Goal: Task Accomplishment & Management: Manage account settings

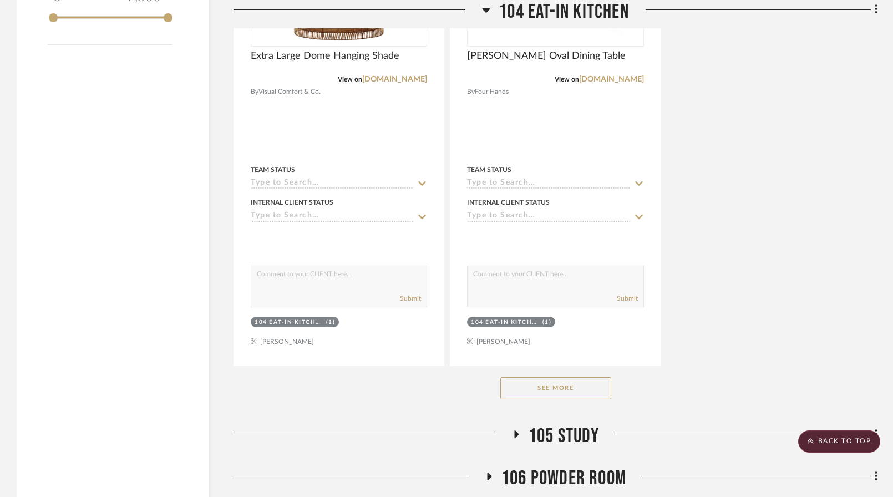
scroll to position [1770, 0]
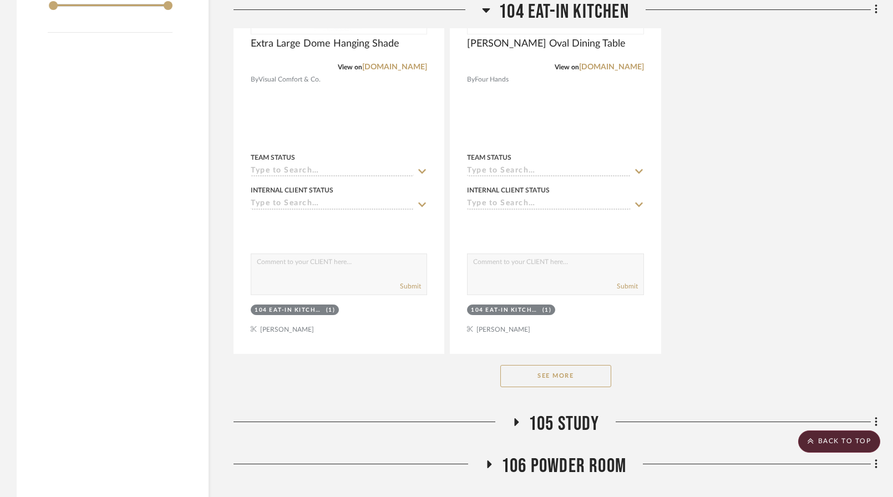
click at [572, 365] on button "See More" at bounding box center [555, 376] width 111 height 22
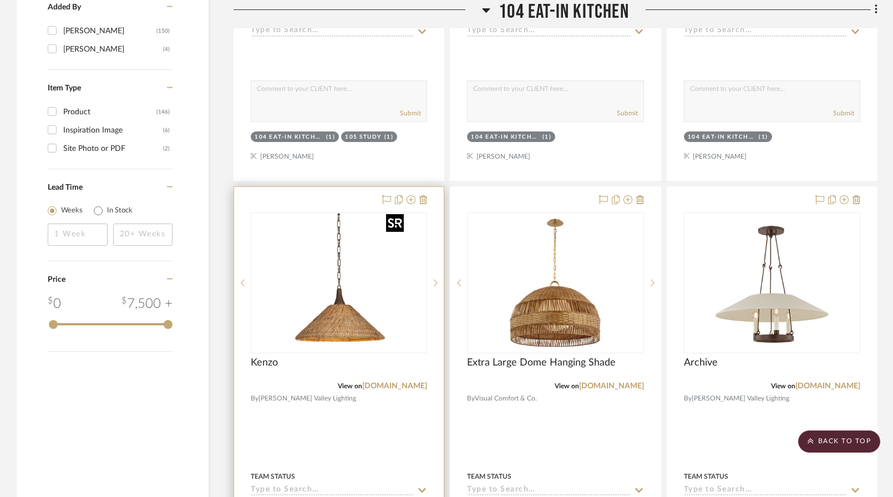
scroll to position [1455, 0]
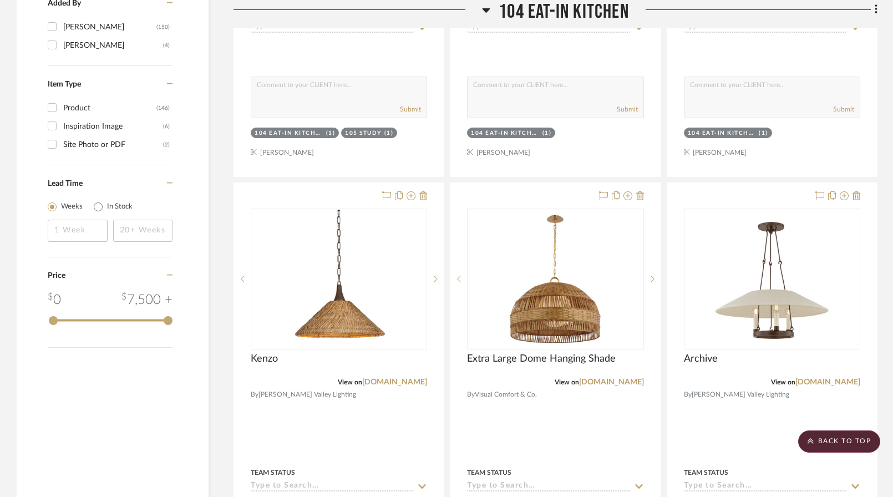
click at [484, 7] on icon at bounding box center [486, 9] width 8 height 13
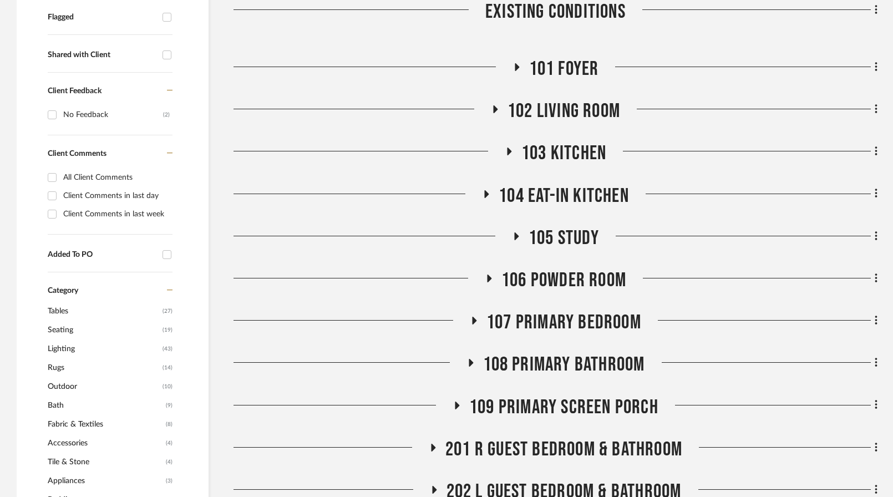
scroll to position [431, 0]
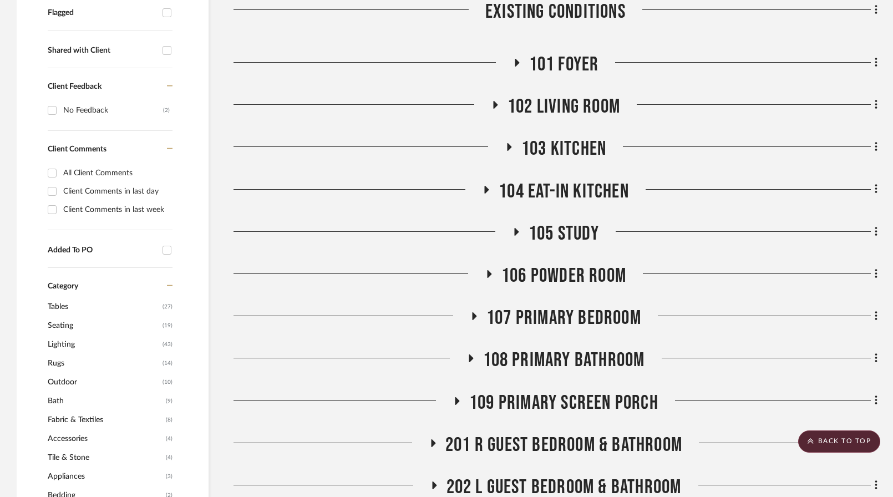
click at [537, 95] on span "102 Living Room" at bounding box center [563, 107] width 113 height 24
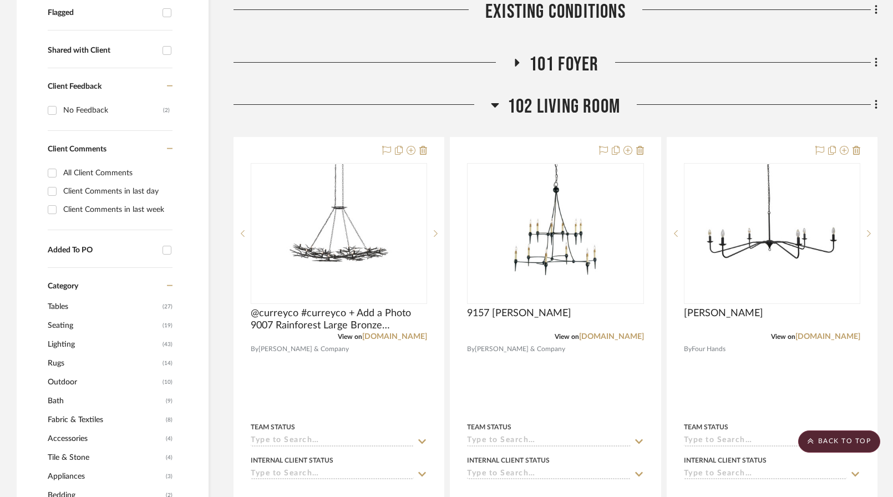
scroll to position [455, 0]
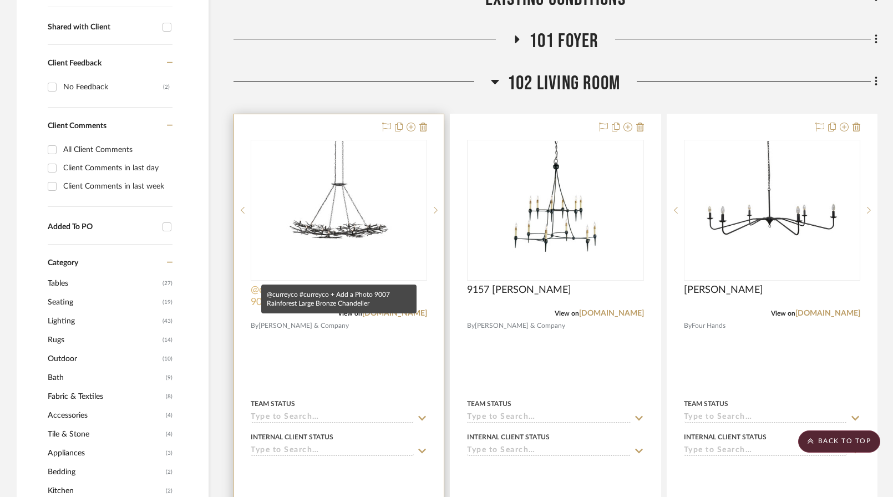
click at [359, 284] on span "@curreyco #curreyco + Add a Photo 9007 Rainforest Large Bronze Chandelier" at bounding box center [339, 296] width 176 height 24
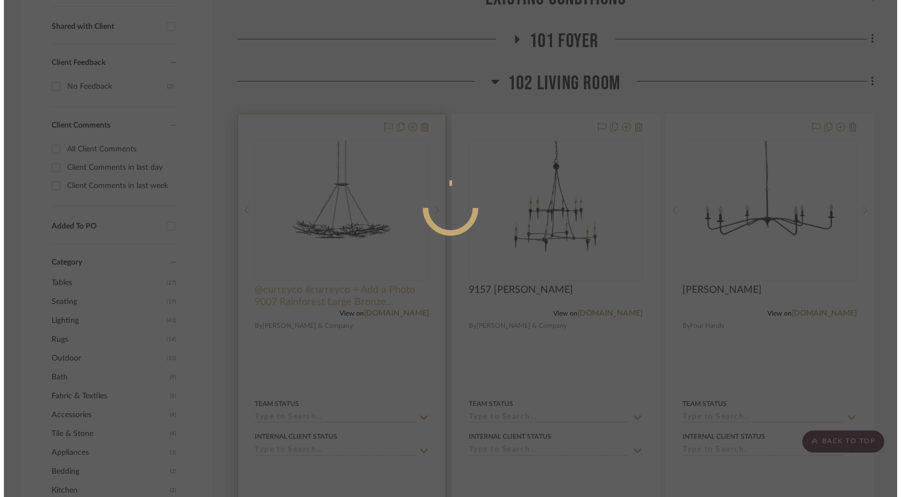
scroll to position [0, 0]
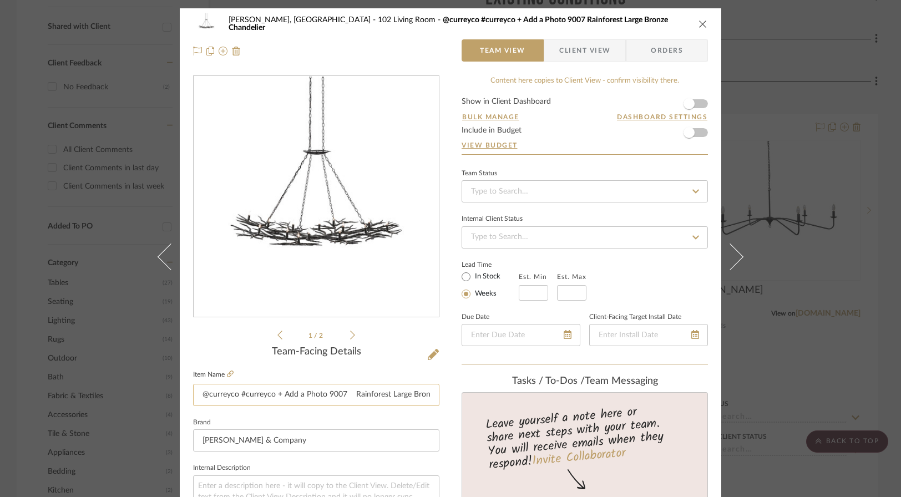
drag, startPoint x: 383, startPoint y: 396, endPoint x: 190, endPoint y: 396, distance: 192.4
click at [193, 396] on input "@curreyco #curreyco + Add a Photo 9007 Rainforest Large Bronze Chandelier" at bounding box center [316, 395] width 246 height 22
type input "Large Bronze Chandelier"
click at [699, 21] on icon "close" at bounding box center [702, 23] width 9 height 9
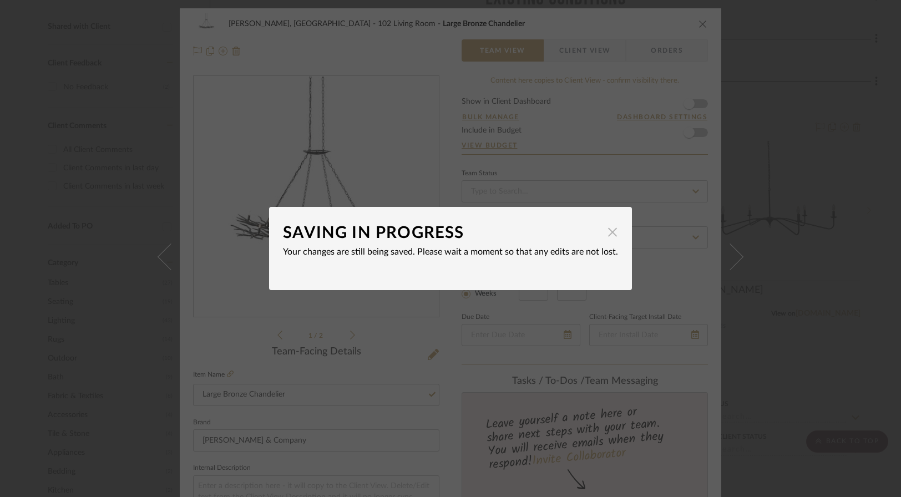
click at [607, 234] on span "button" at bounding box center [612, 232] width 22 height 22
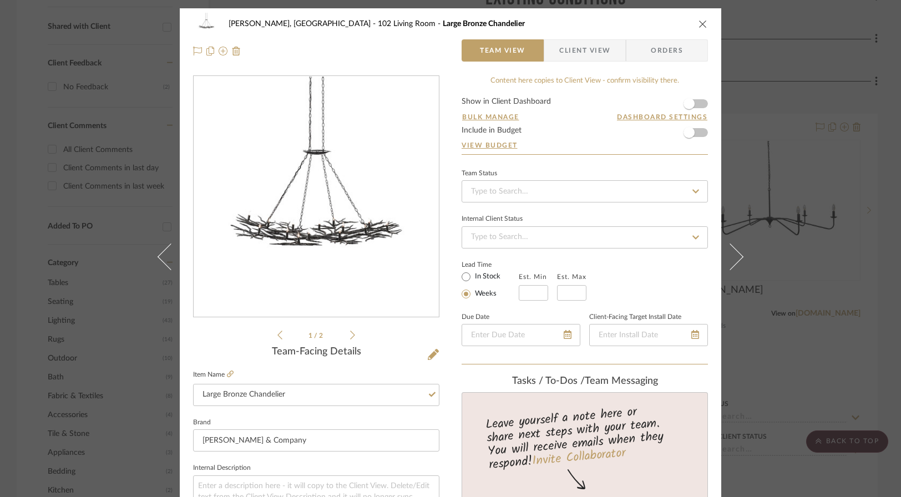
click at [698, 23] on icon "close" at bounding box center [702, 23] width 9 height 9
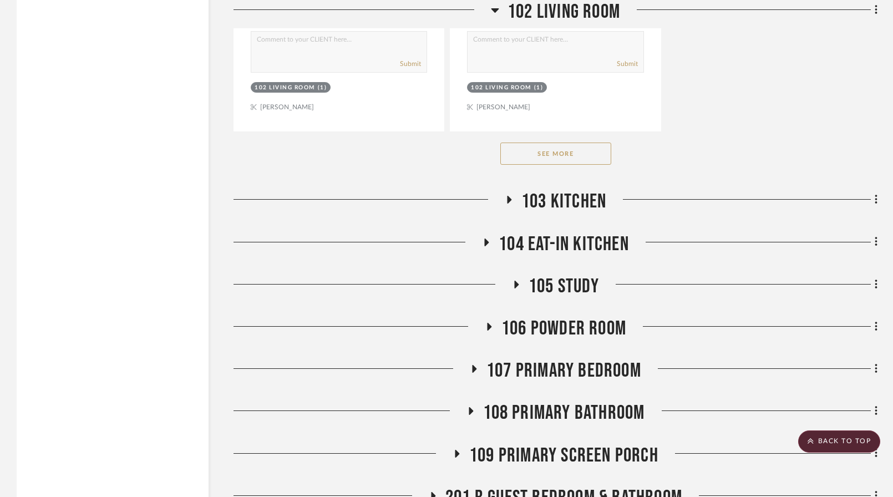
scroll to position [1908, 0]
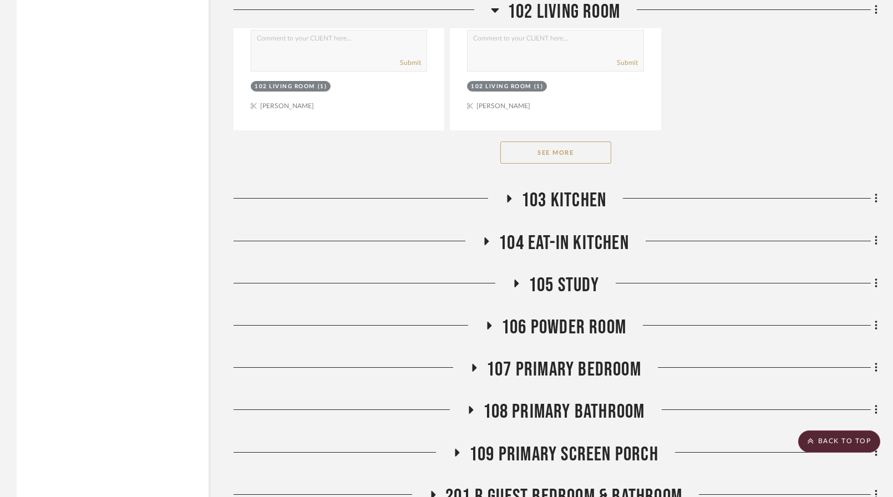
click at [563, 141] on button "See More" at bounding box center [555, 152] width 111 height 22
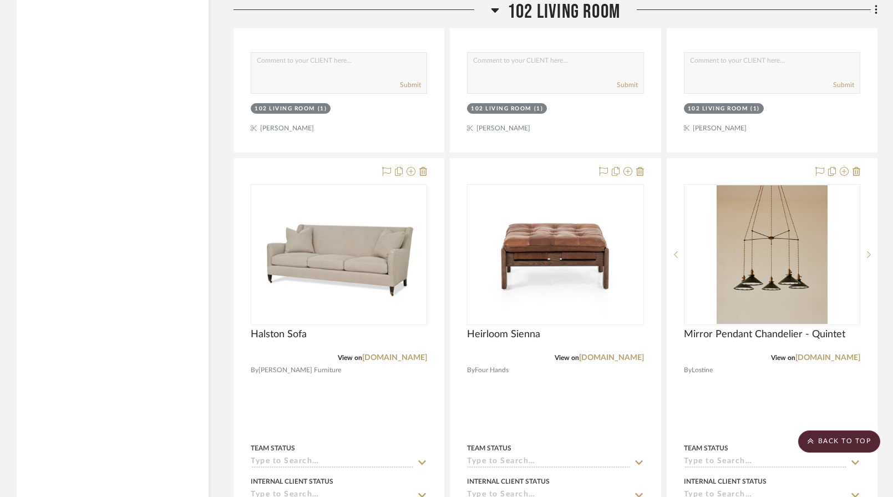
scroll to position [5992, 0]
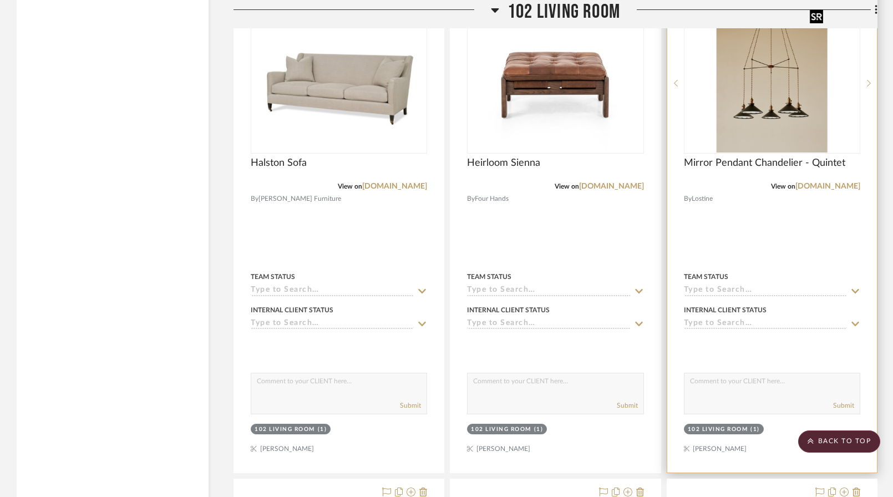
click at [817, 93] on img "0" at bounding box center [771, 83] width 111 height 139
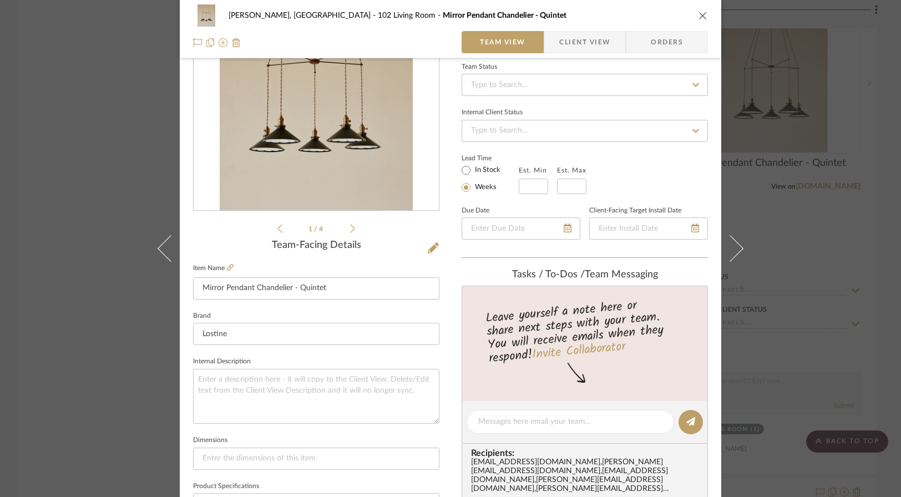
scroll to position [405, 0]
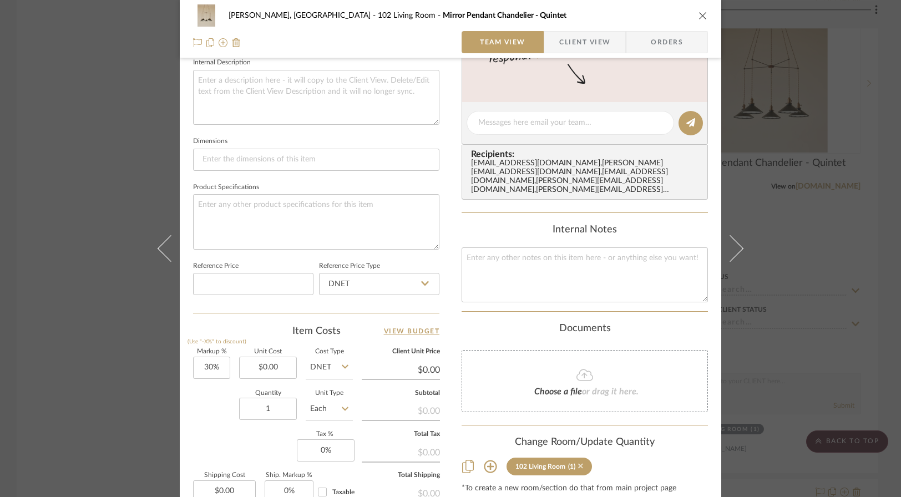
click at [578, 465] on icon at bounding box center [580, 466] width 5 height 5
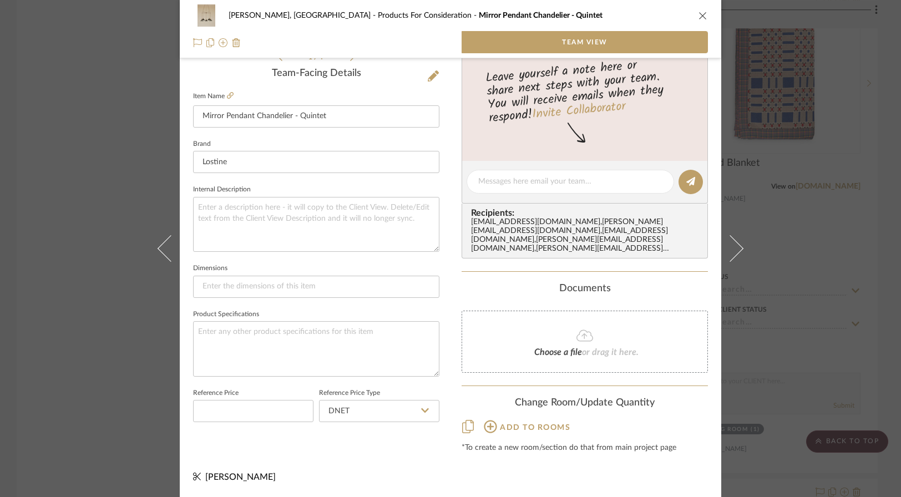
scroll to position [278, 0]
click at [700, 17] on icon "close" at bounding box center [702, 15] width 9 height 9
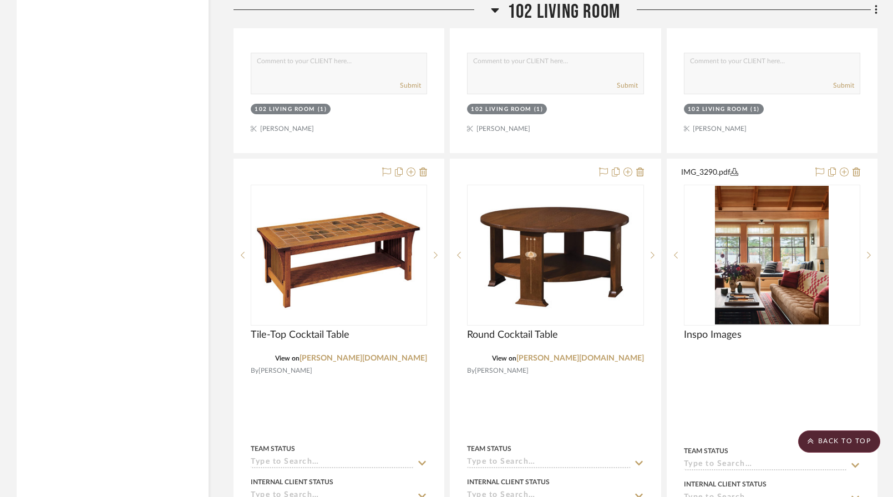
scroll to position [7789, 0]
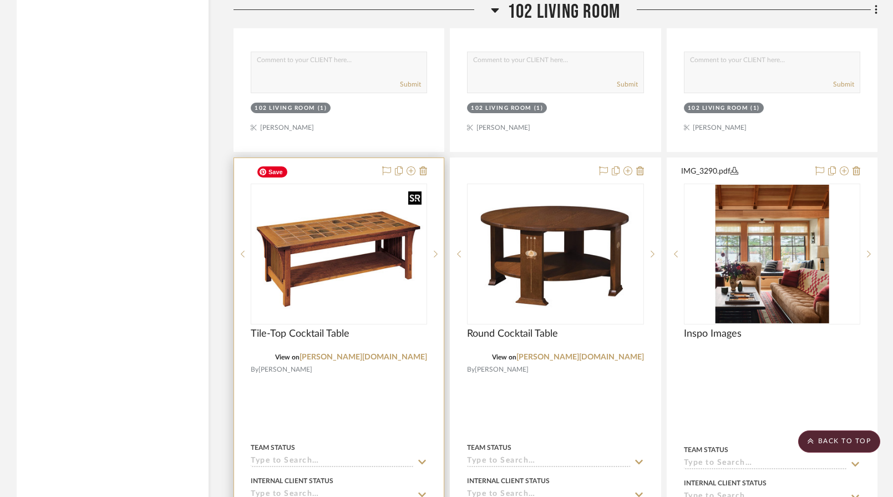
click at [354, 210] on img "0" at bounding box center [339, 254] width 174 height 114
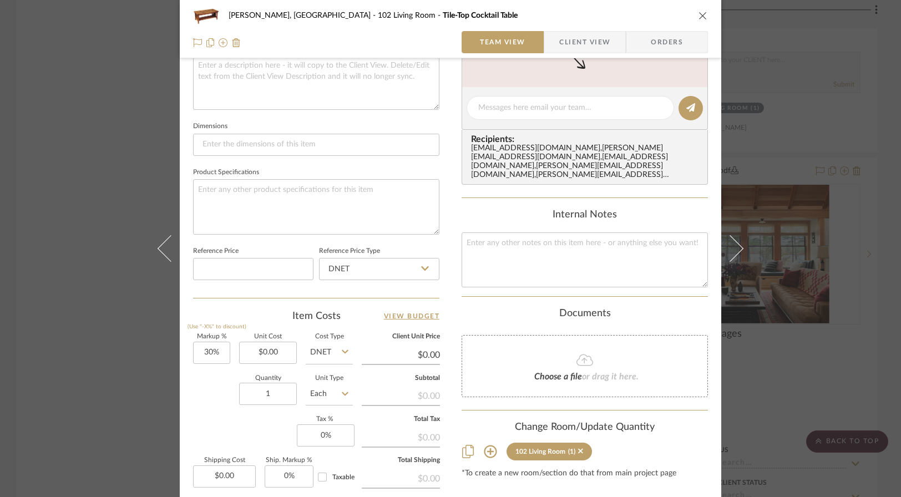
scroll to position [533, 0]
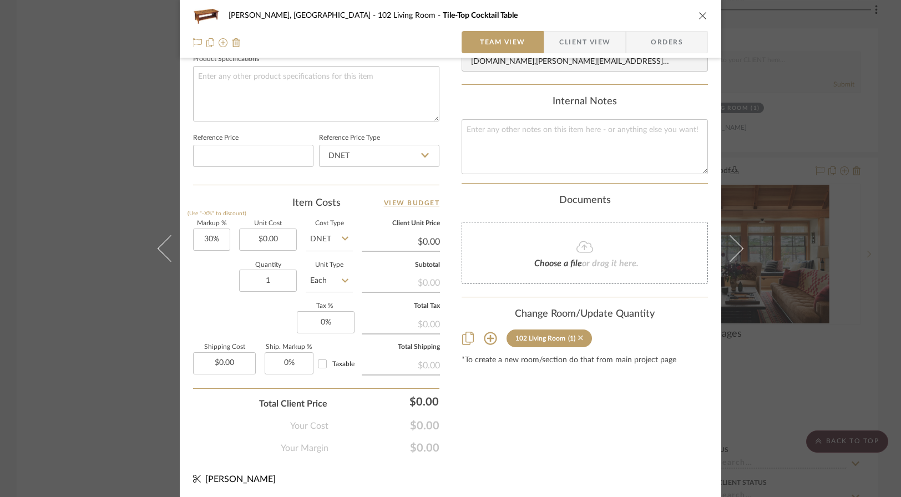
click at [578, 337] on icon at bounding box center [580, 338] width 5 height 8
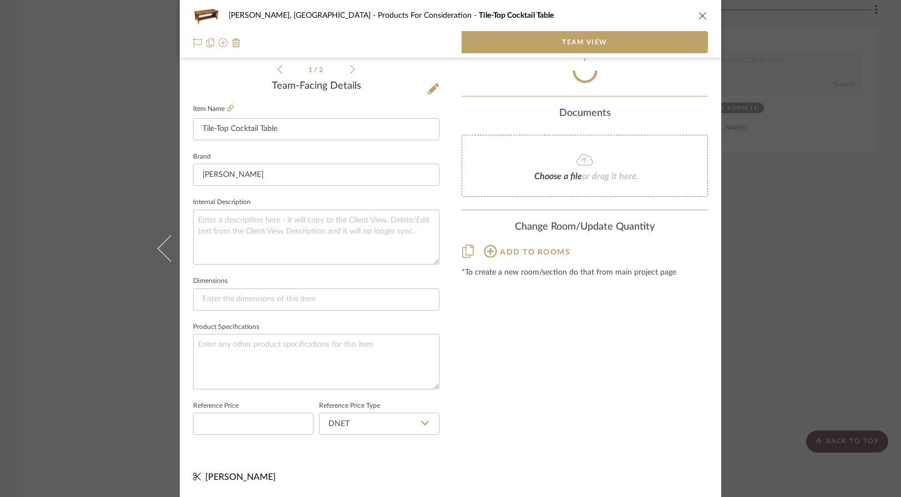
scroll to position [278, 0]
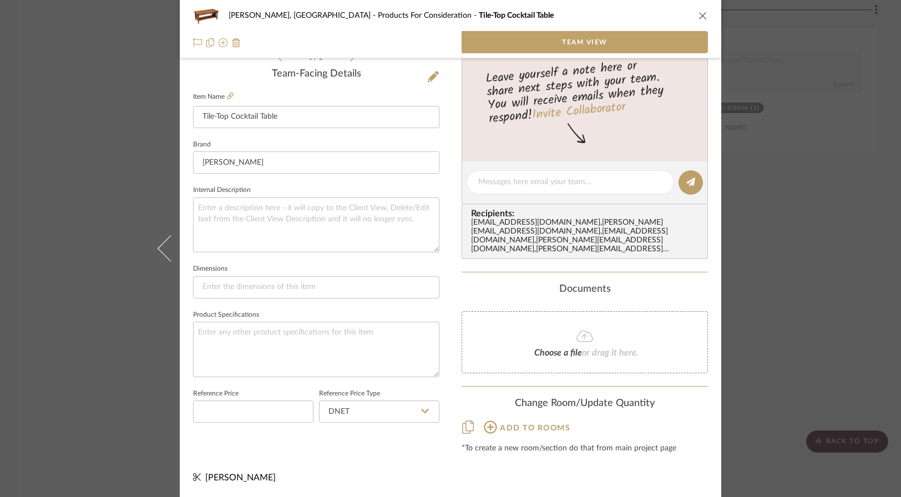
click at [698, 14] on icon "close" at bounding box center [702, 15] width 9 height 9
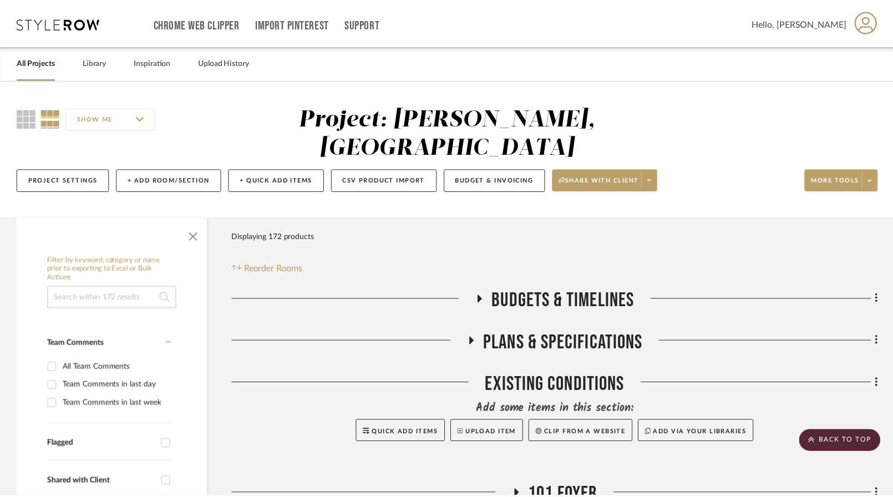
scroll to position [7789, 0]
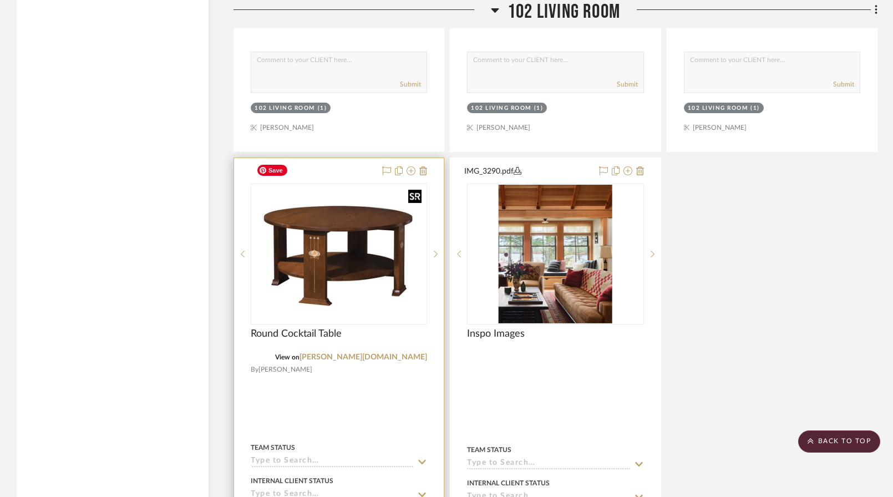
click at [346, 262] on img "0" at bounding box center [339, 254] width 174 height 117
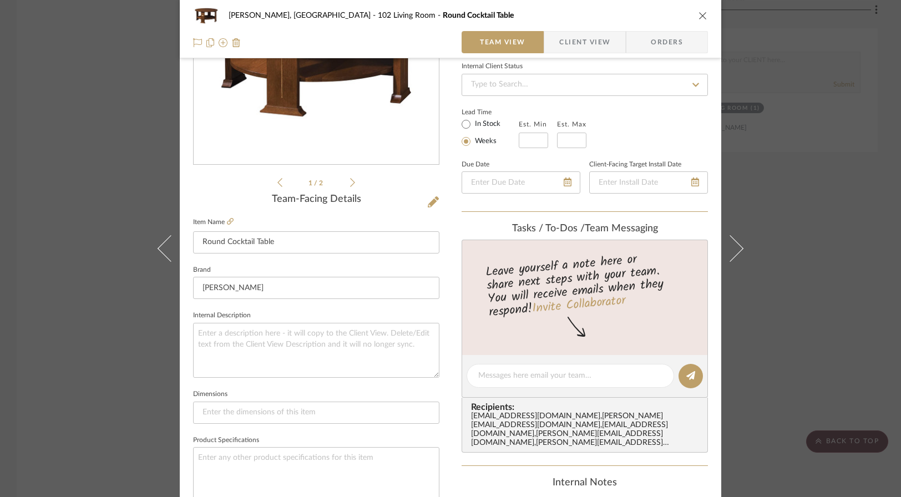
scroll to position [533, 0]
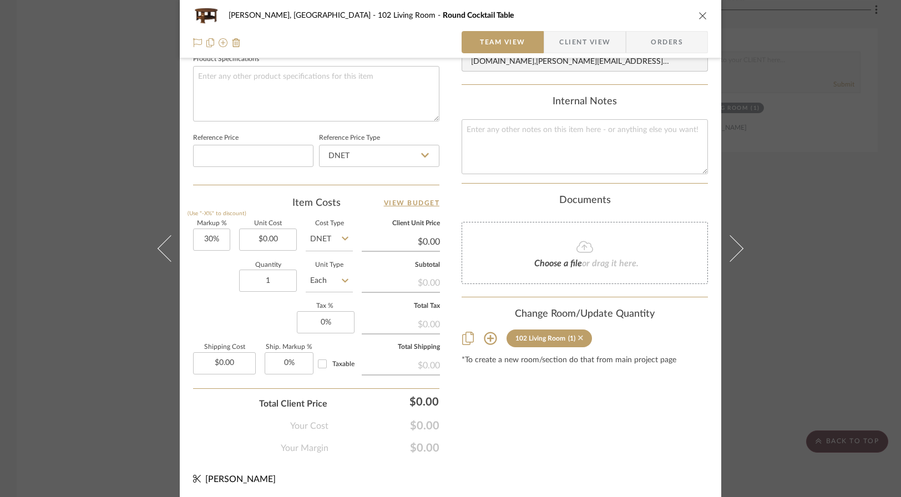
click at [578, 338] on icon at bounding box center [580, 338] width 5 height 8
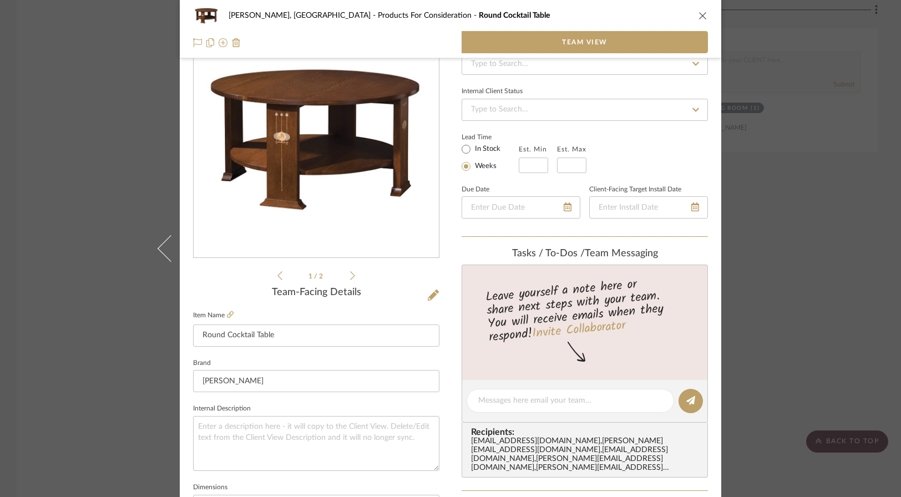
scroll to position [0, 0]
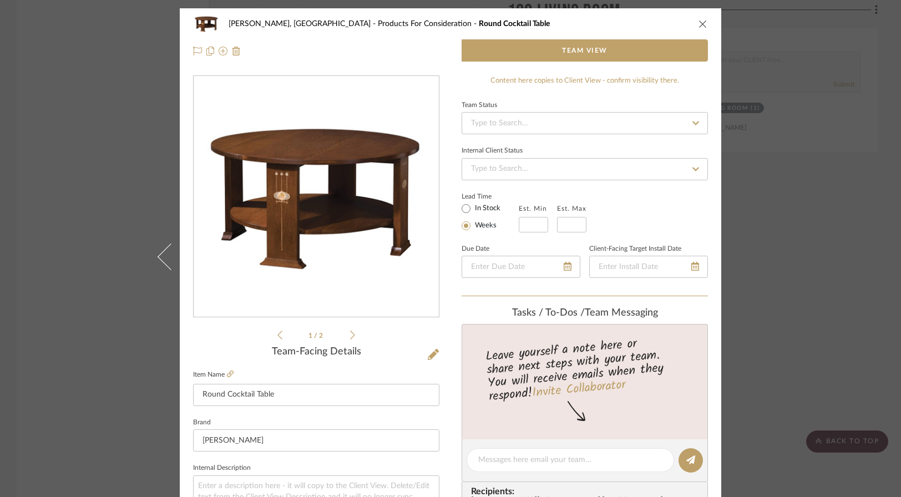
click at [698, 21] on icon "close" at bounding box center [702, 23] width 9 height 9
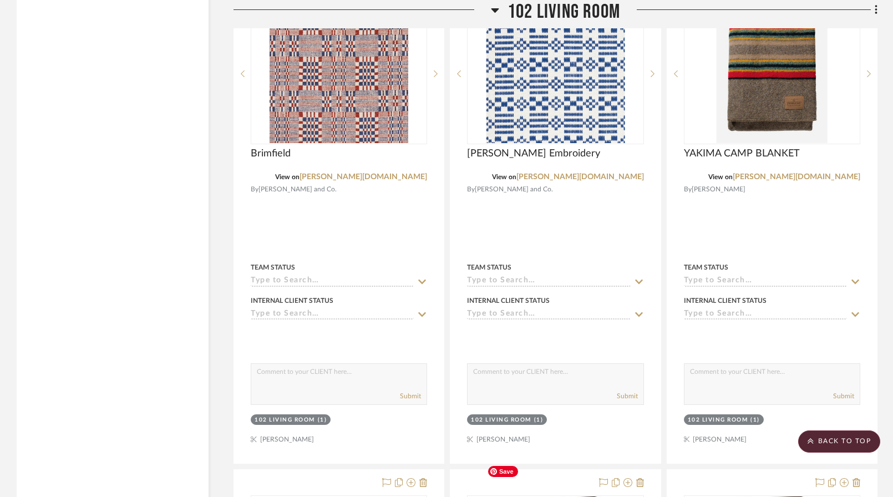
scroll to position [7337, 0]
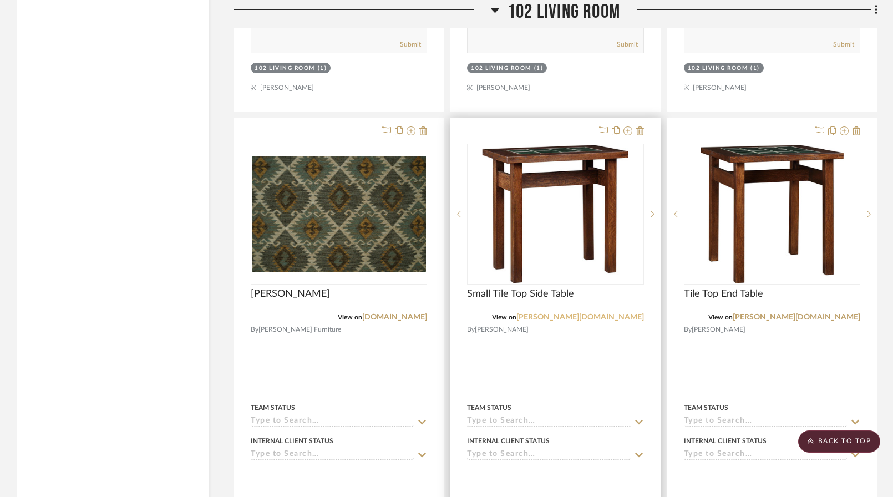
click at [614, 313] on link "[PERSON_NAME][DOMAIN_NAME]" at bounding box center [580, 317] width 128 height 8
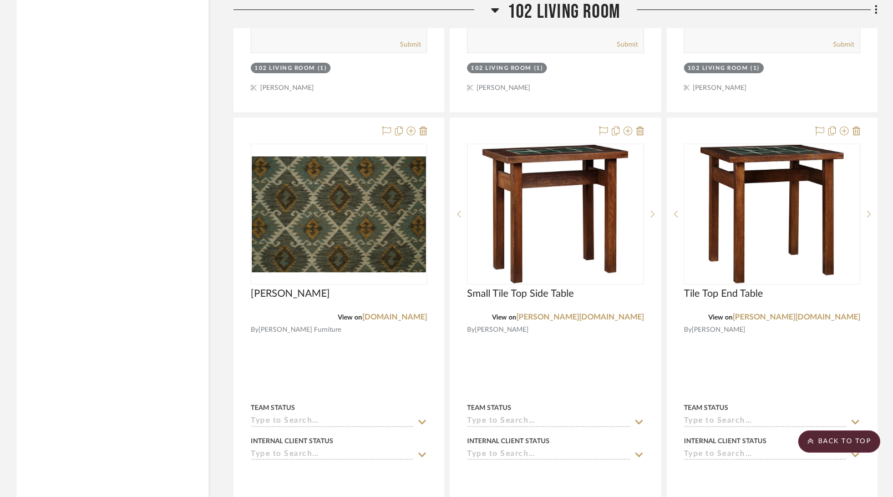
click at [494, 7] on icon at bounding box center [495, 9] width 8 height 13
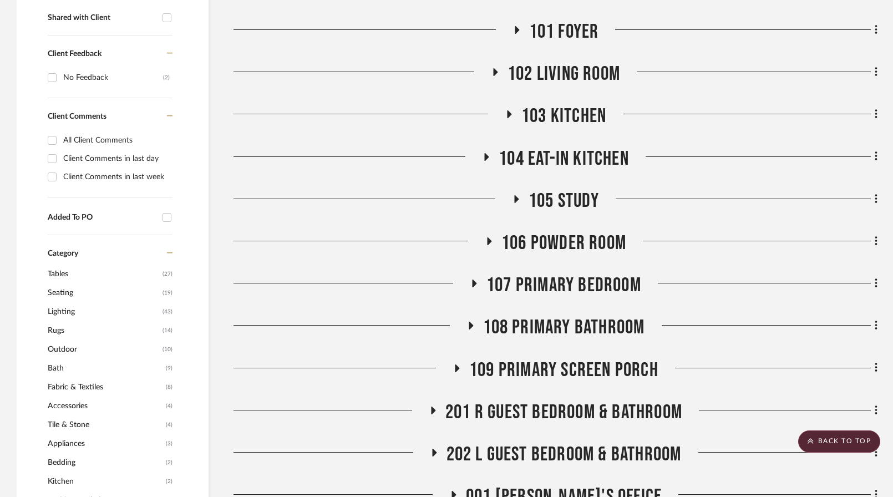
scroll to position [445, 0]
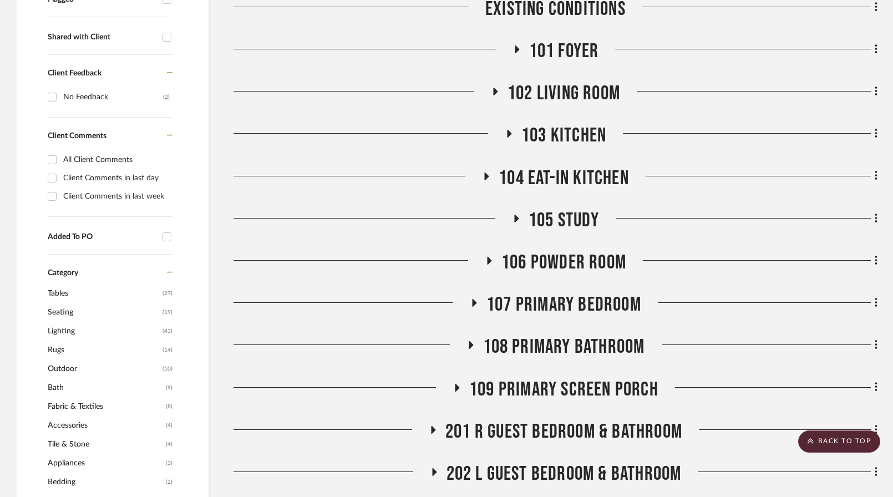
click at [560, 335] on span "108 Primary Bathroom" at bounding box center [564, 347] width 162 height 24
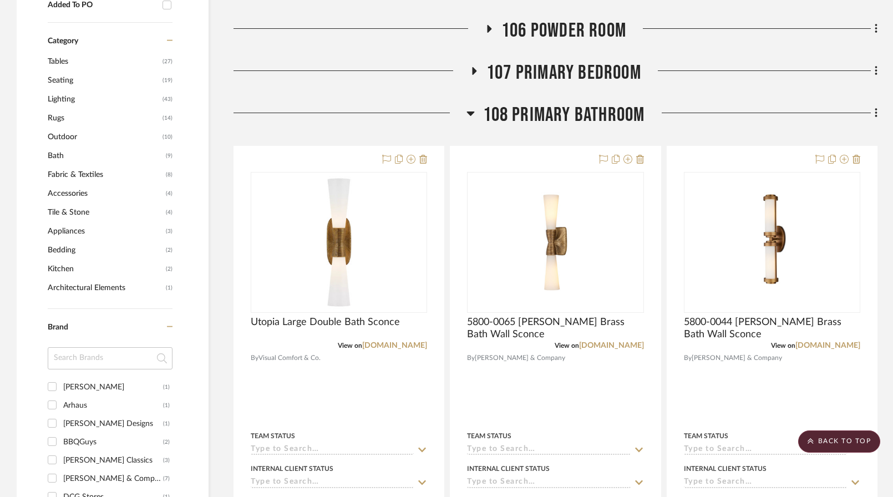
scroll to position [650, 0]
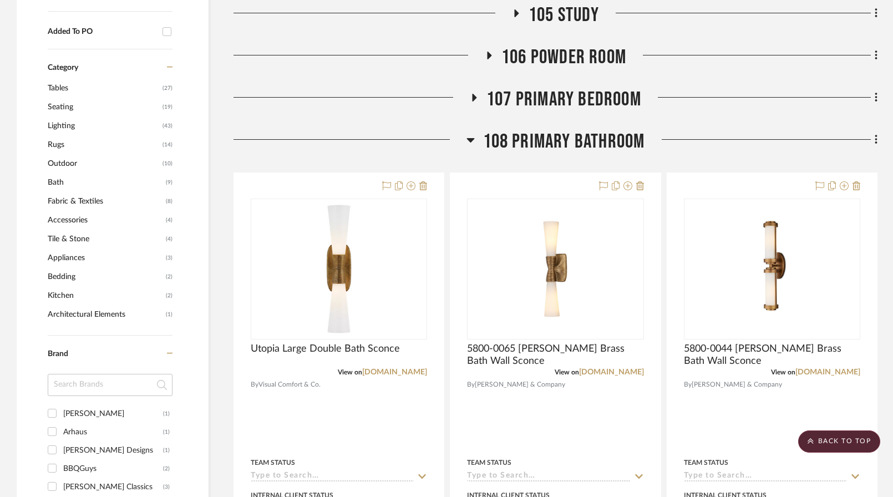
click at [471, 138] on icon at bounding box center [470, 140] width 8 height 4
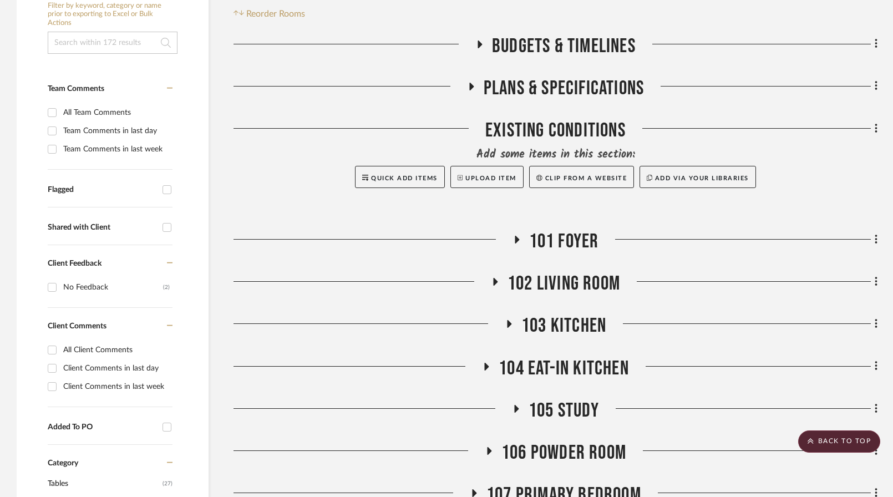
scroll to position [256, 0]
